Goal: Information Seeking & Learning: Learn about a topic

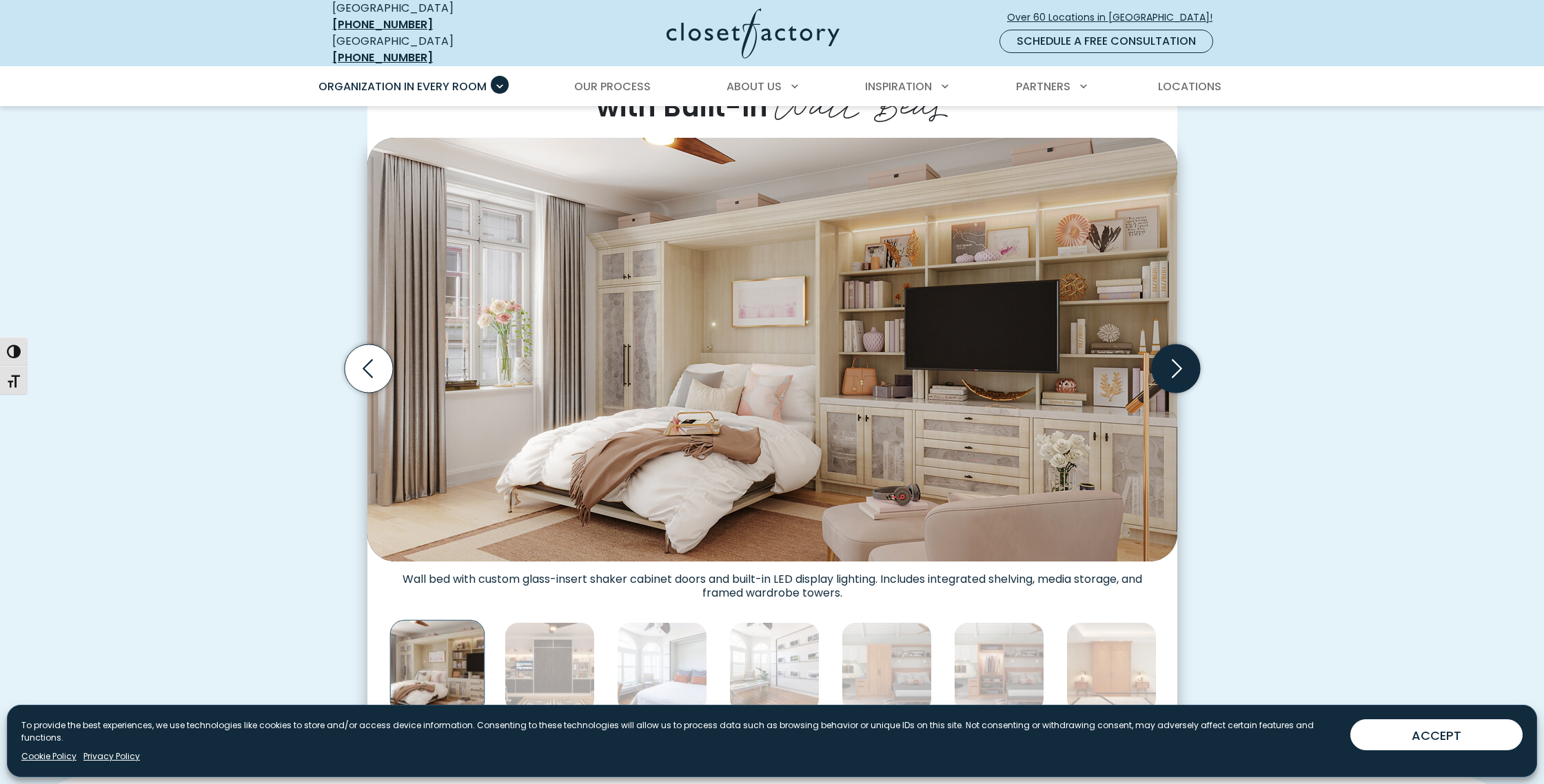
scroll to position [384, 0]
click at [1176, 354] on icon "Next slide" at bounding box center [1175, 367] width 48 height 48
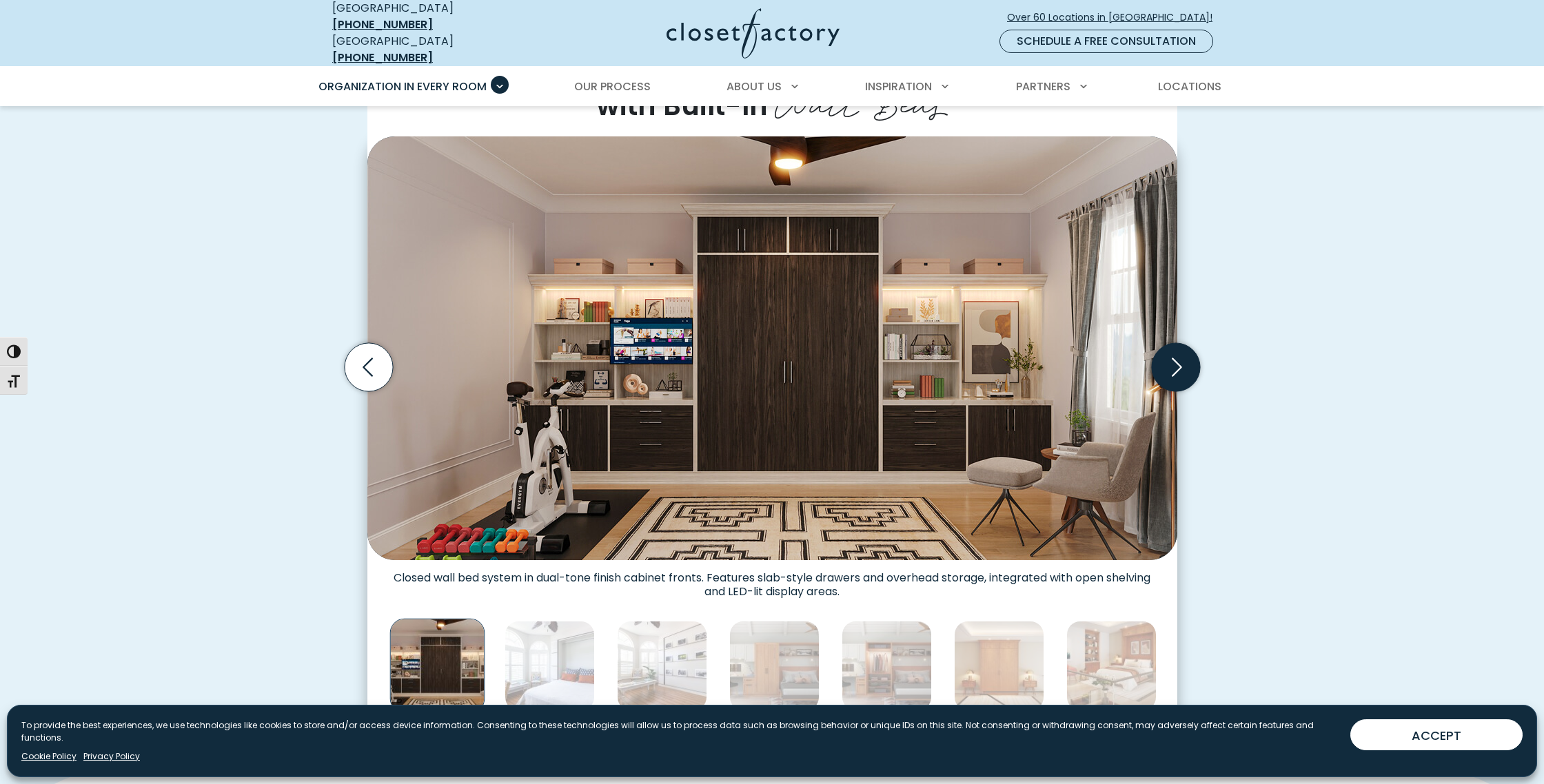
click at [1176, 354] on icon "Next slide" at bounding box center [1175, 367] width 48 height 48
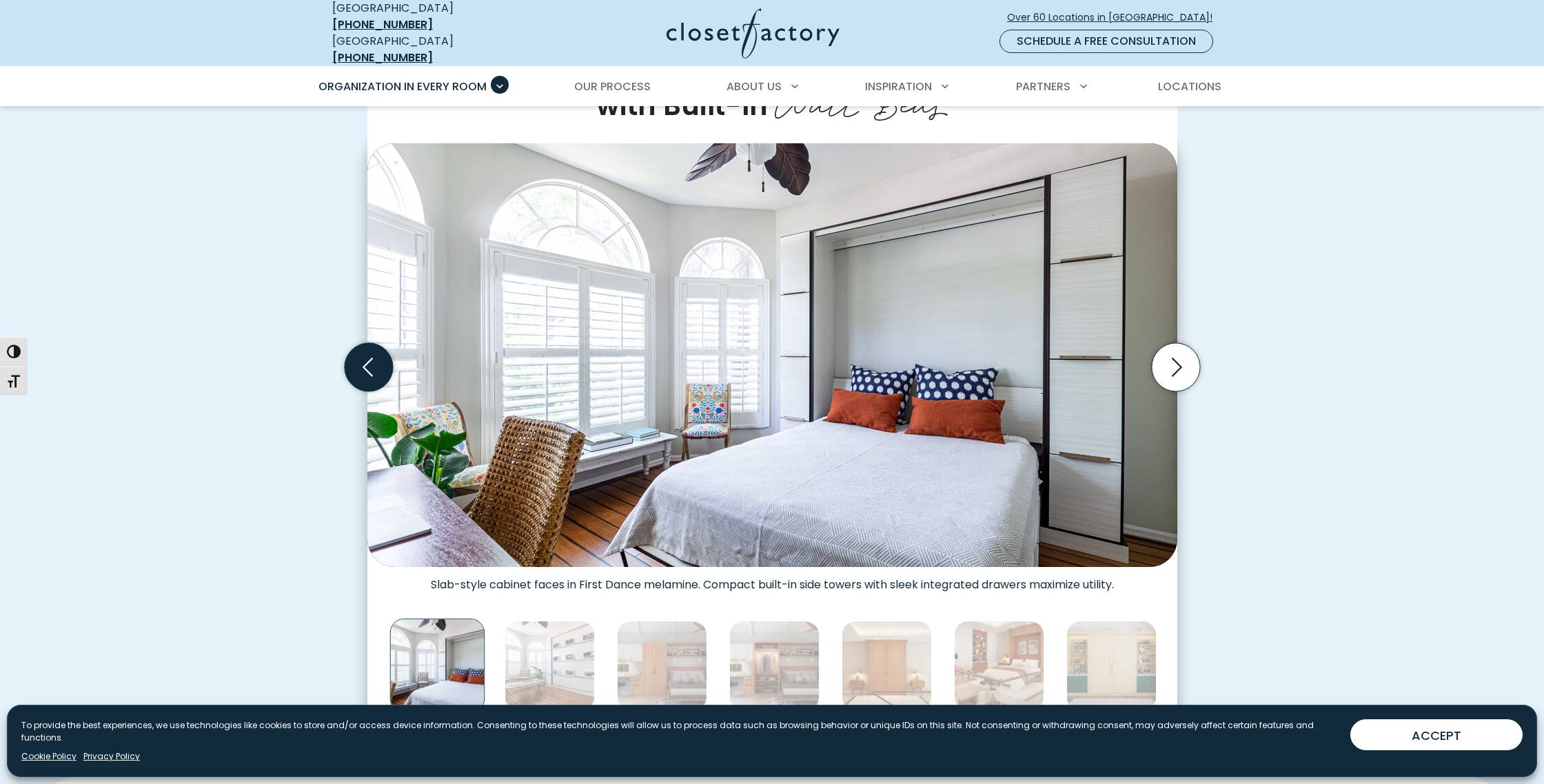
click at [386, 363] on icon "Previous slide" at bounding box center [368, 367] width 48 height 48
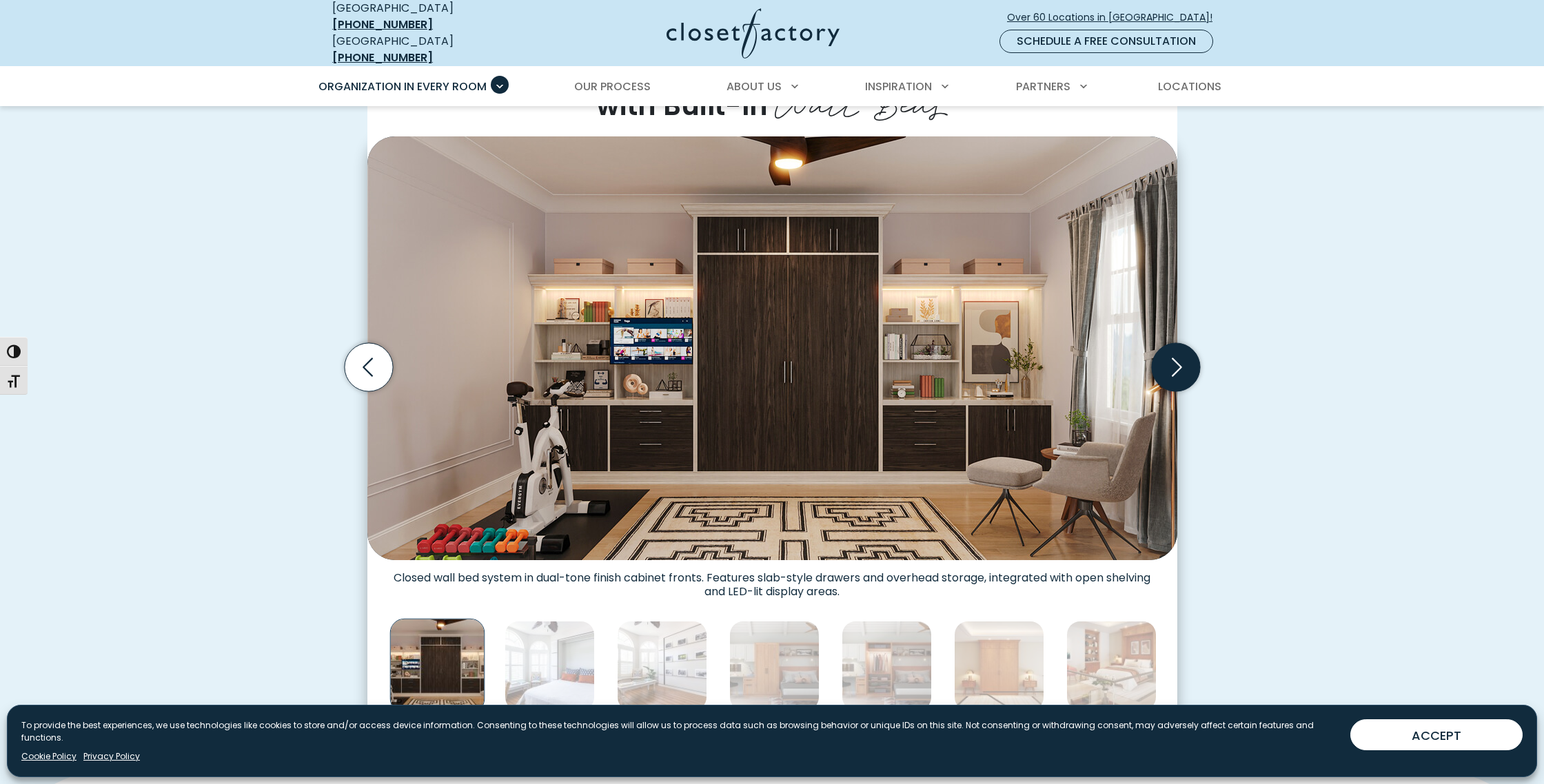
click at [1176, 357] on icon "Next slide" at bounding box center [1175, 367] width 48 height 48
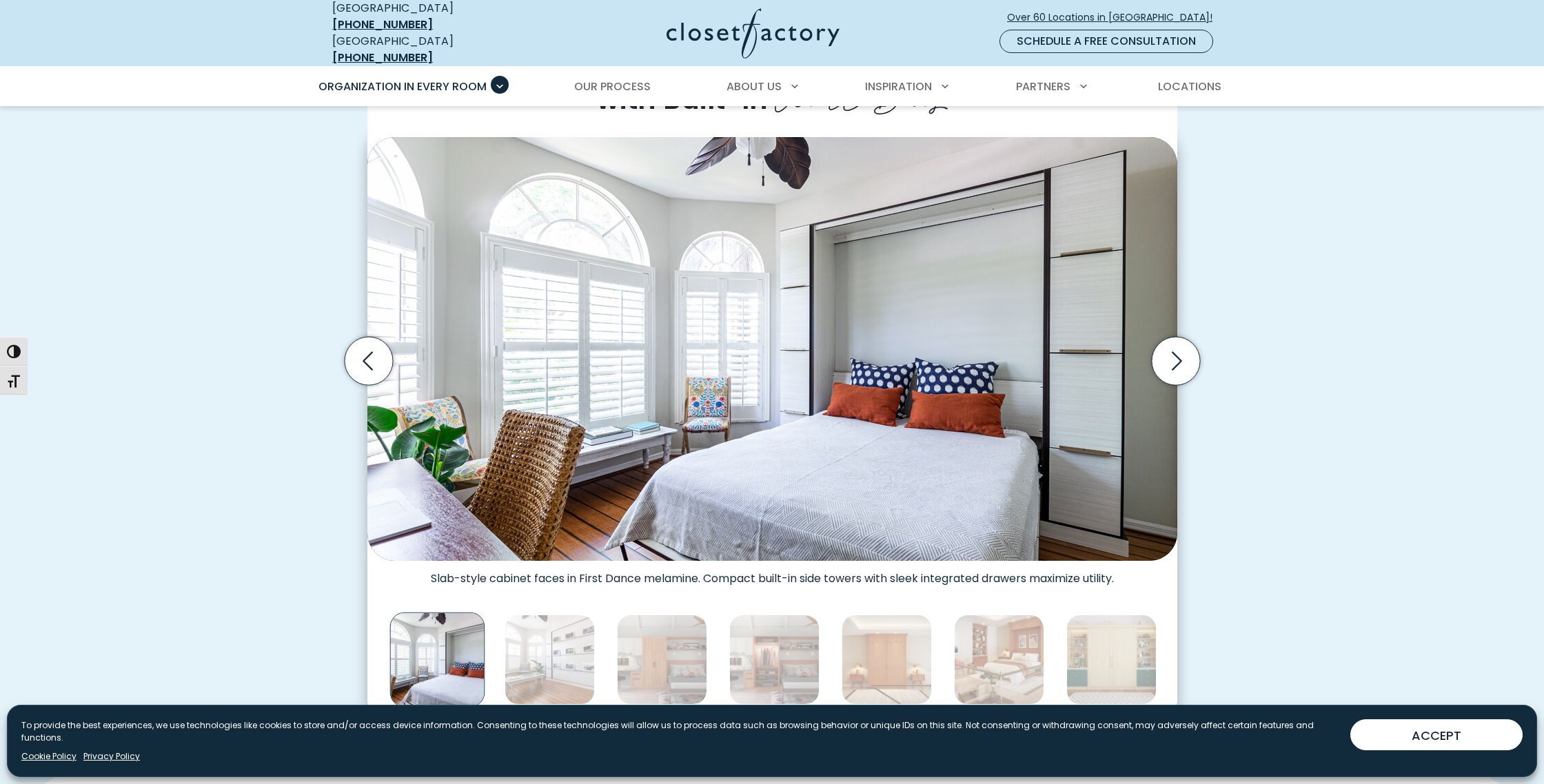
scroll to position [418, 0]
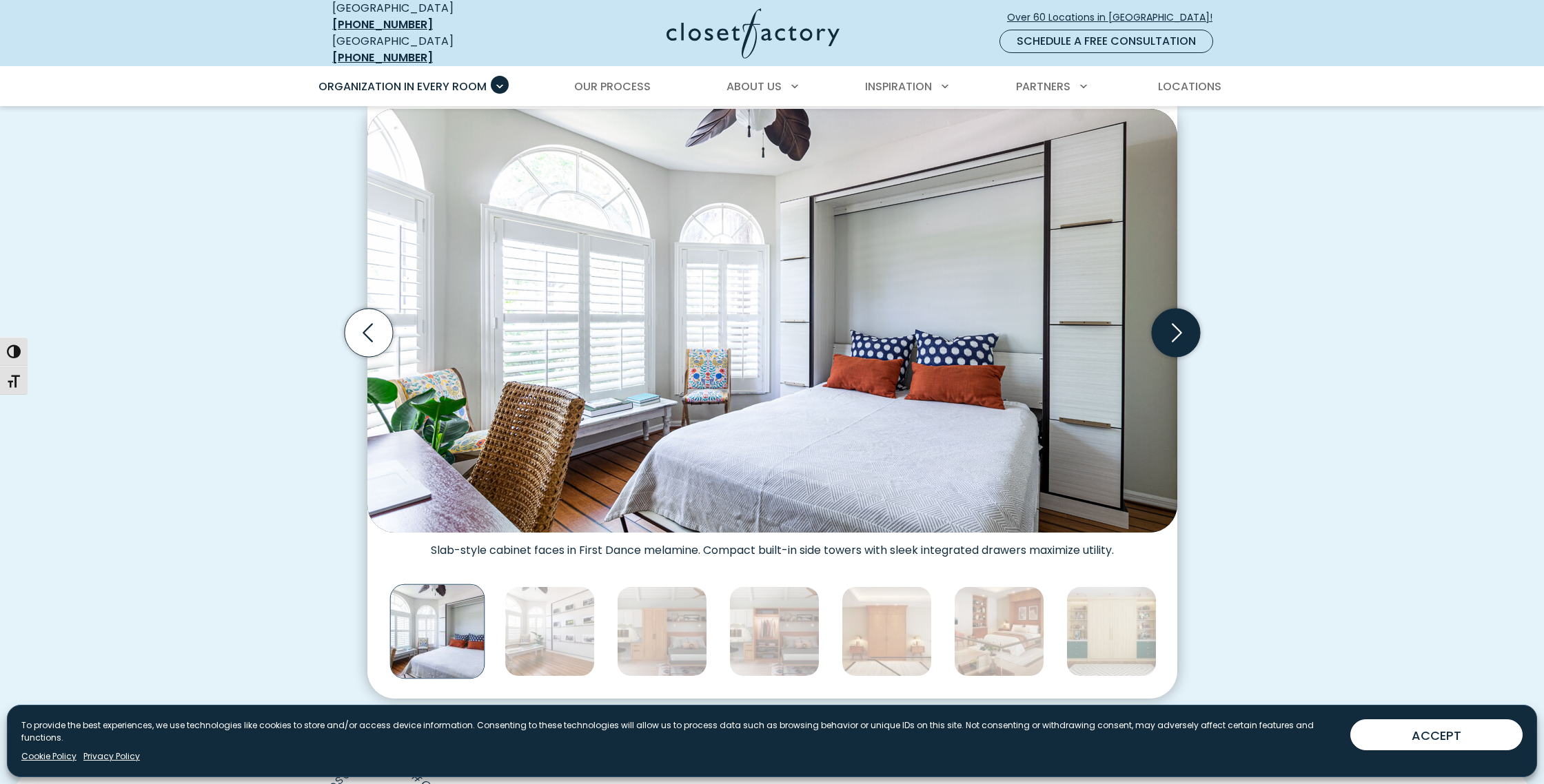
click at [1193, 319] on icon "Next slide" at bounding box center [1175, 333] width 48 height 48
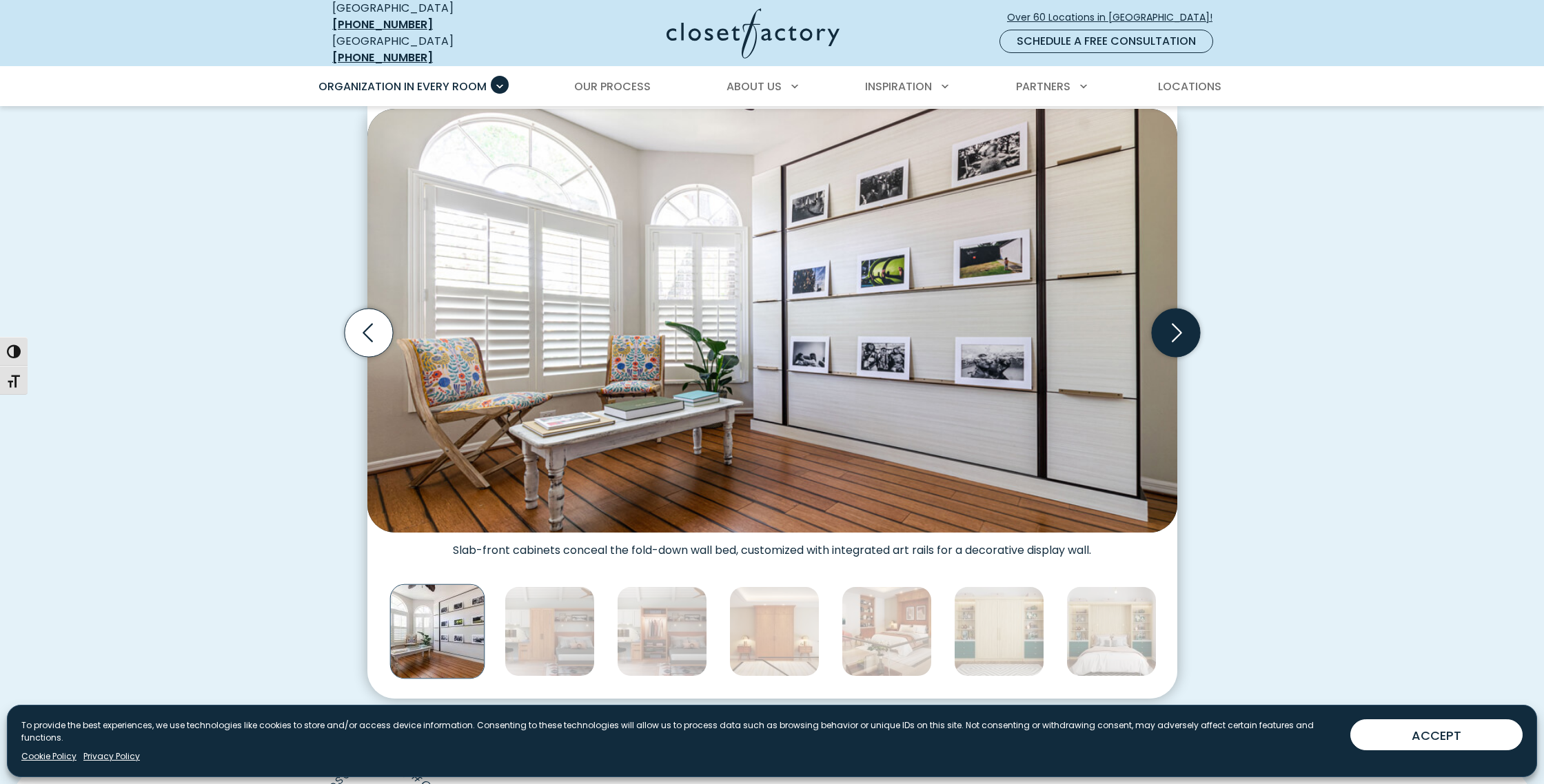
click at [1193, 319] on icon "Next slide" at bounding box center [1175, 333] width 48 height 48
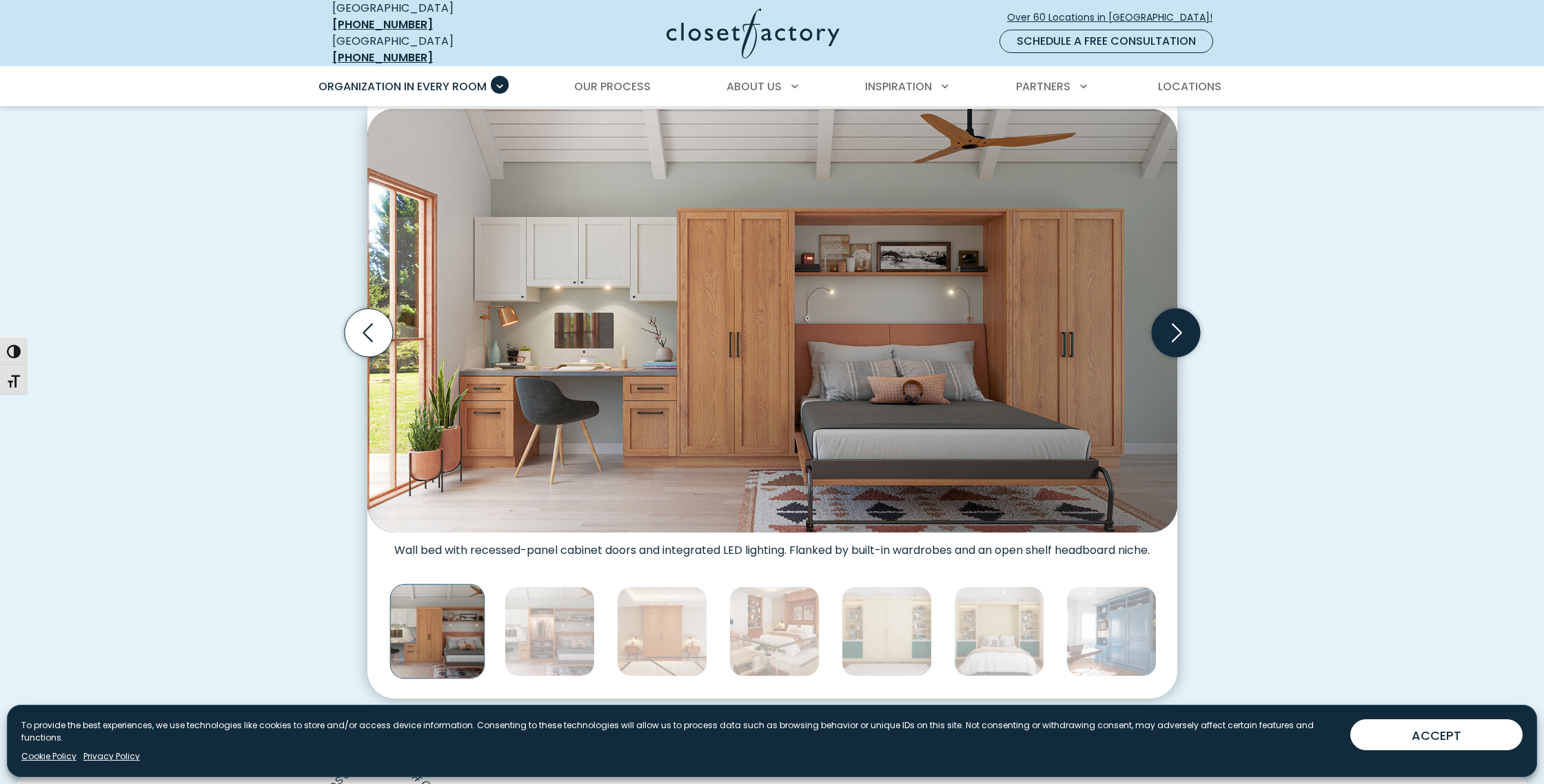
click at [1193, 319] on icon "Next slide" at bounding box center [1175, 333] width 48 height 48
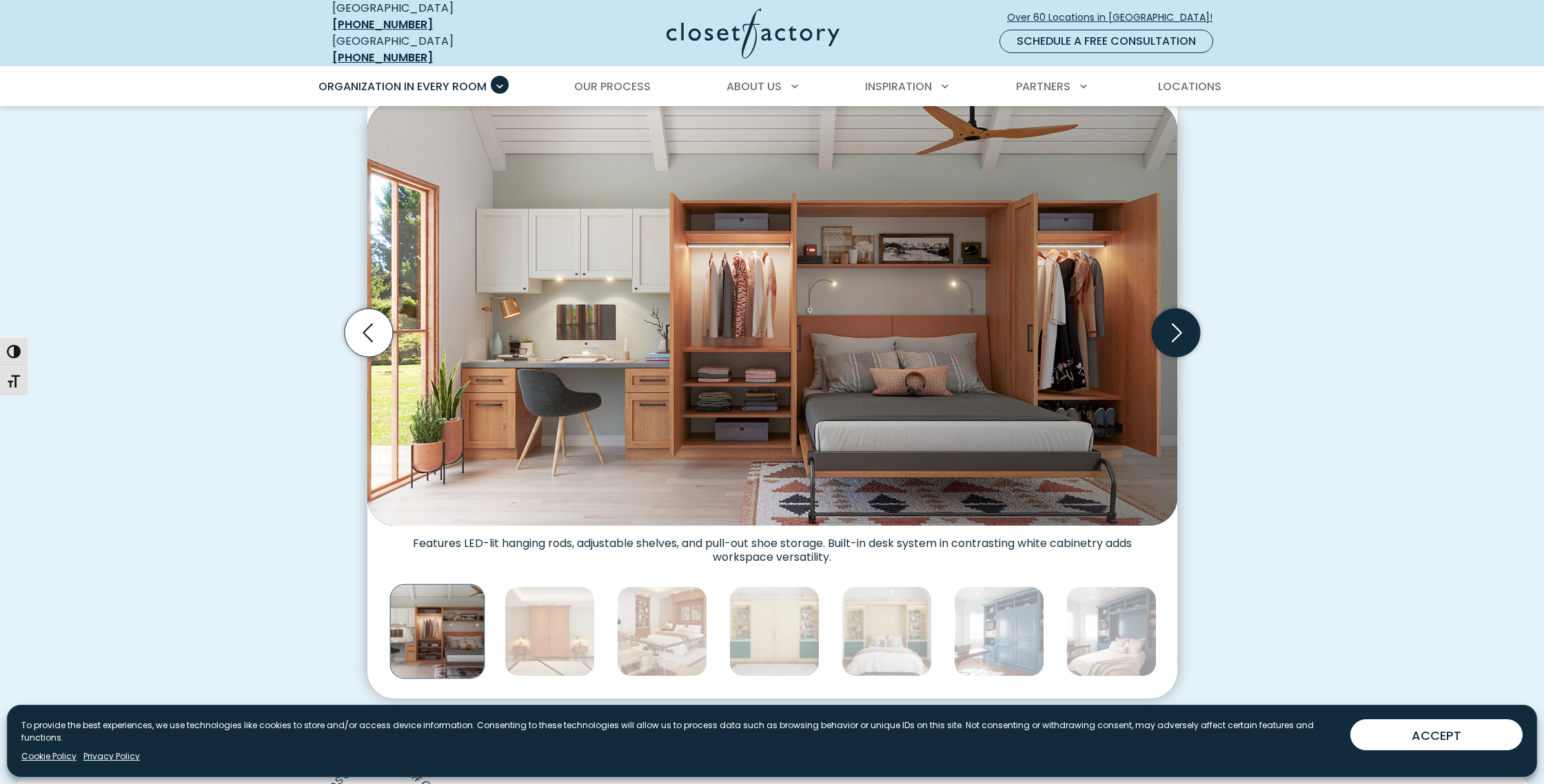
click at [1193, 319] on icon "Next slide" at bounding box center [1175, 333] width 48 height 48
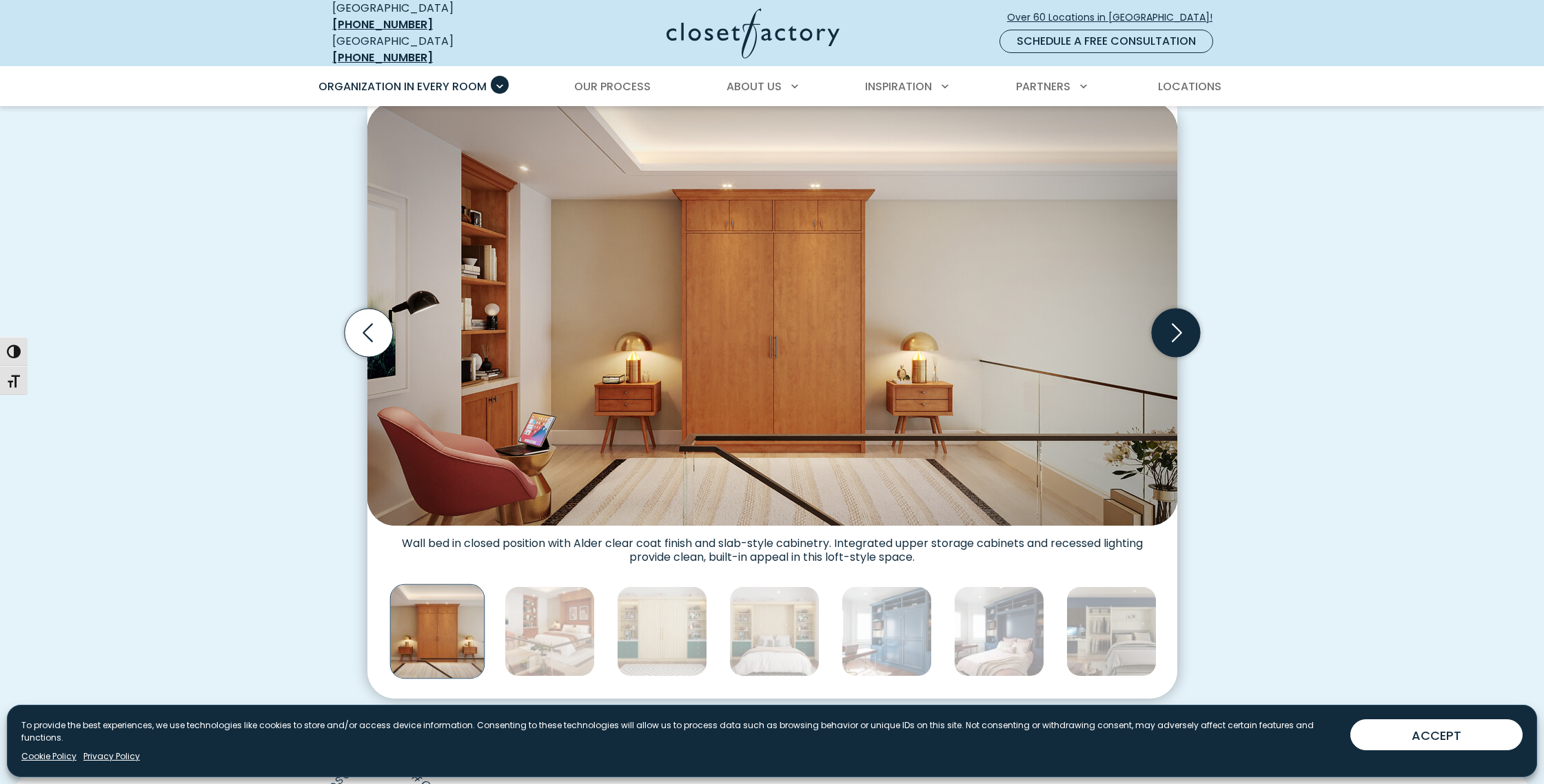
click at [1193, 319] on icon "Next slide" at bounding box center [1175, 333] width 48 height 48
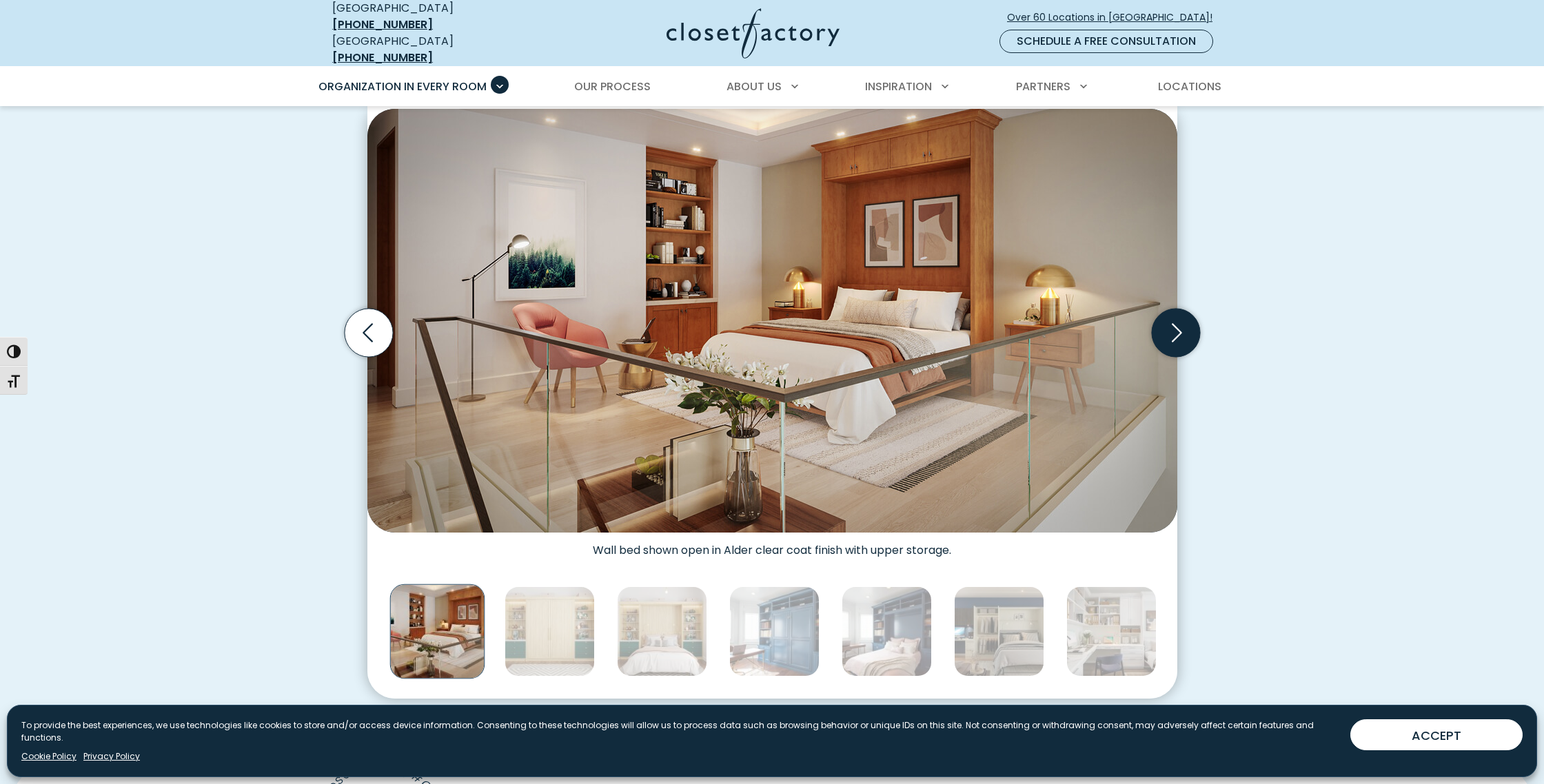
click at [1193, 319] on icon "Next slide" at bounding box center [1175, 333] width 48 height 48
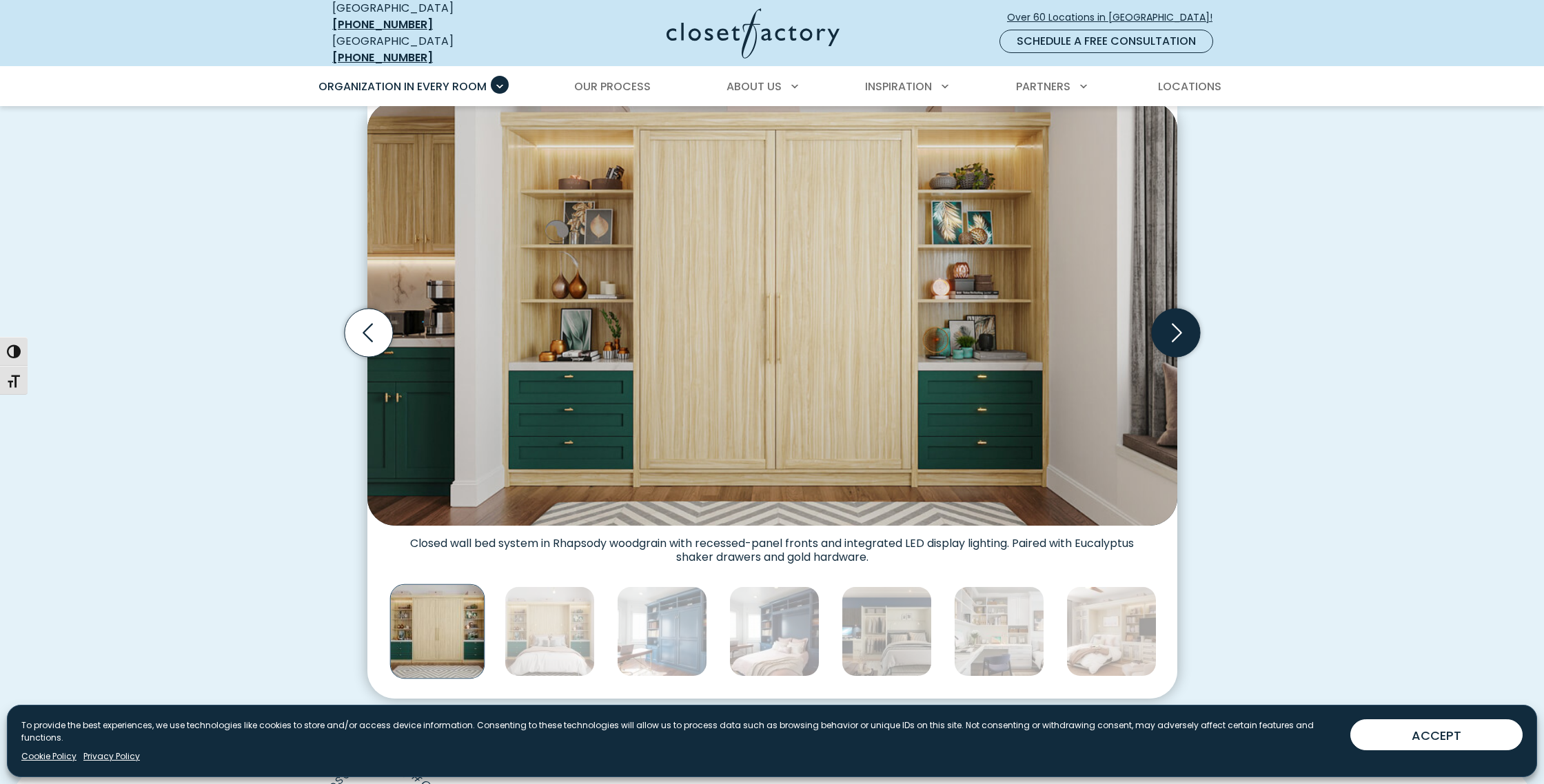
click at [1193, 319] on icon "Next slide" at bounding box center [1175, 333] width 48 height 48
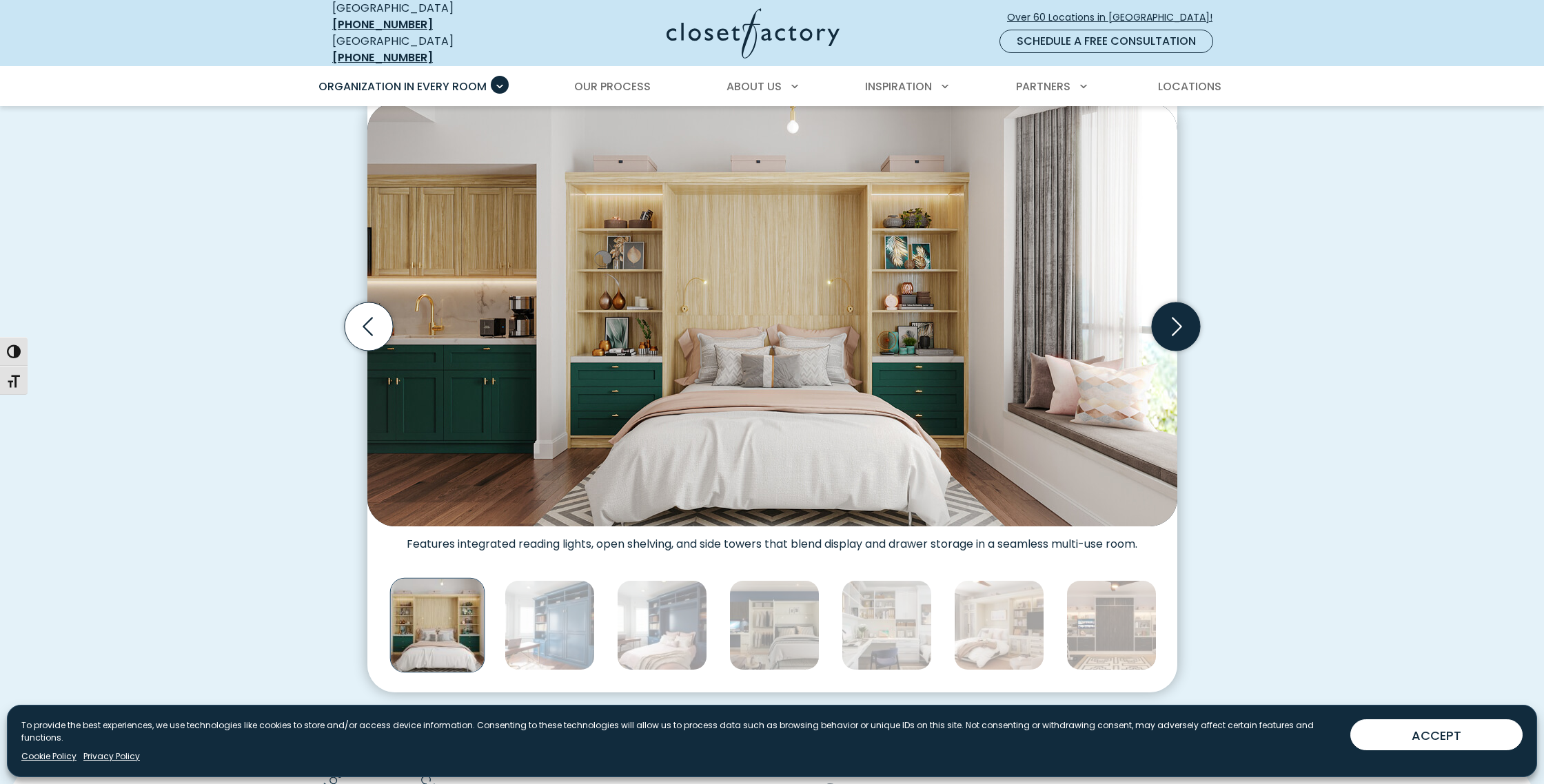
click at [1193, 319] on icon "Next slide" at bounding box center [1175, 327] width 48 height 48
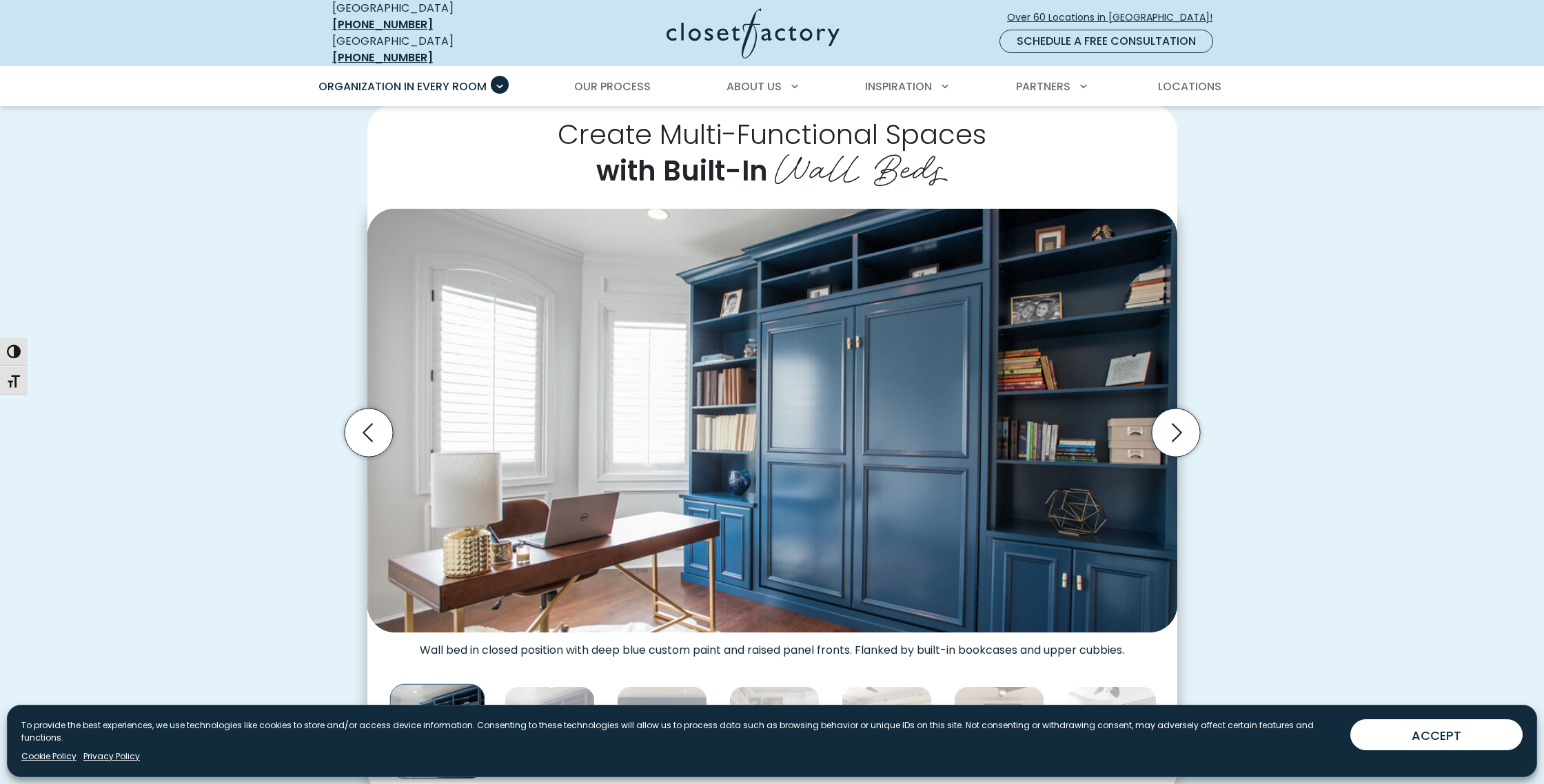
scroll to position [240, 0]
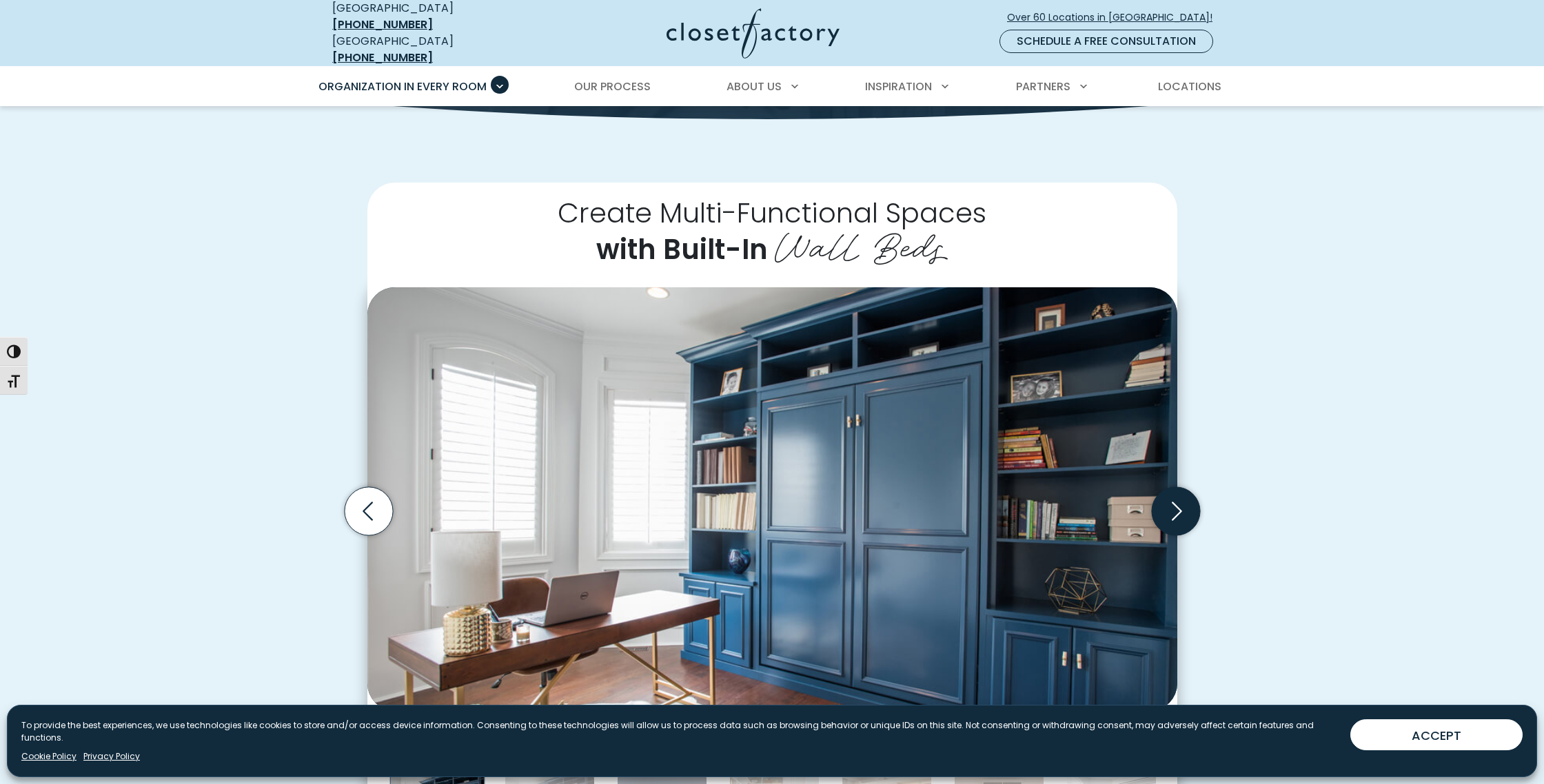
click at [1196, 515] on icon "Next slide" at bounding box center [1175, 511] width 48 height 48
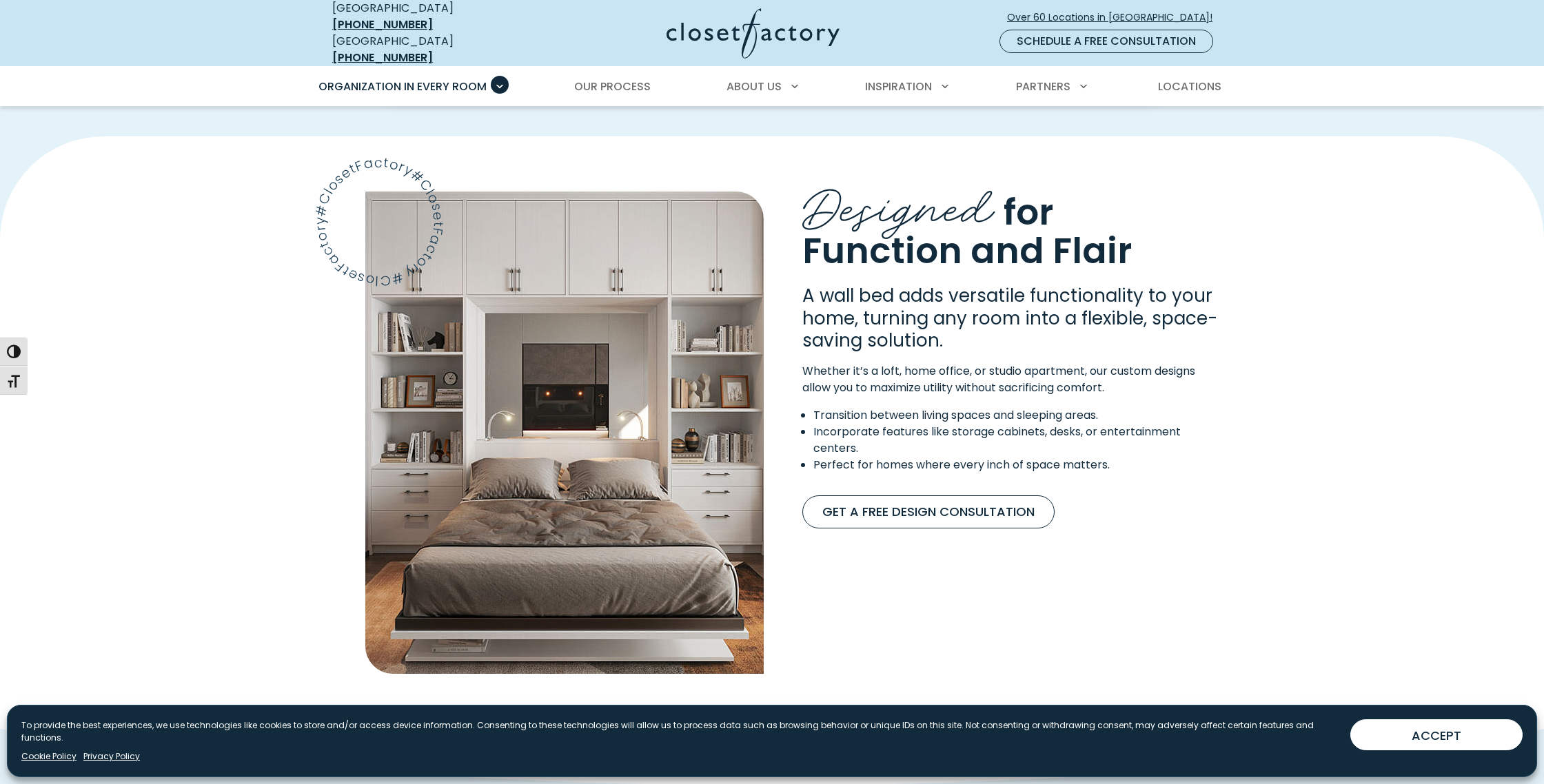
scroll to position [1025, 0]
